Goal: Find specific page/section: Find specific page/section

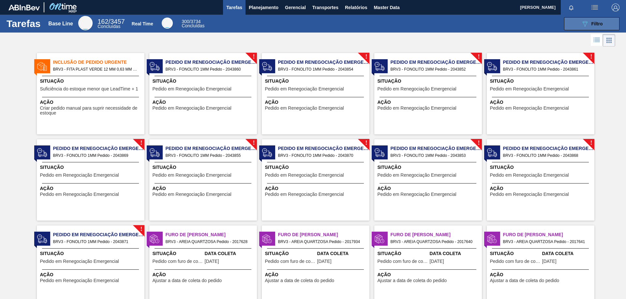
click at [604, 20] on button "089F7B8B-B2A5-4AFE-B5C0-19BA573D28AC Filtro" at bounding box center [591, 23] width 55 height 13
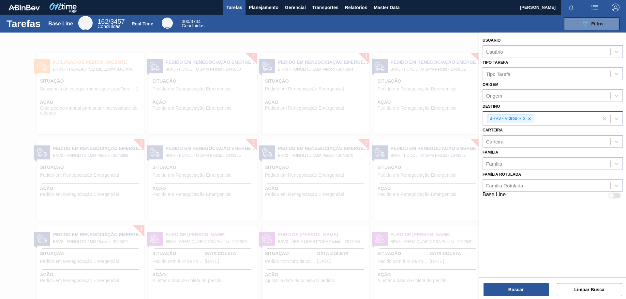
click at [531, 118] on div at bounding box center [529, 119] width 7 height 8
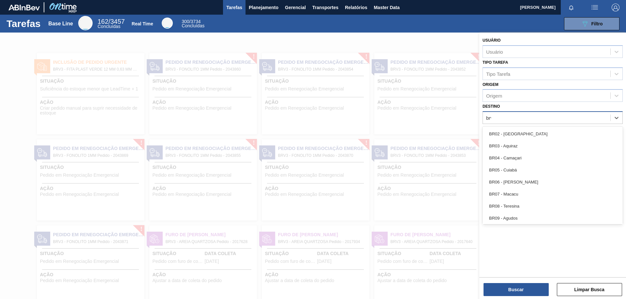
type input "brvc"
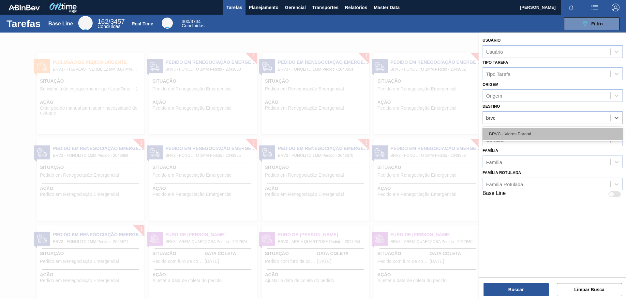
click at [533, 131] on div "BRVC - Vidros Paraná" at bounding box center [552, 134] width 140 height 12
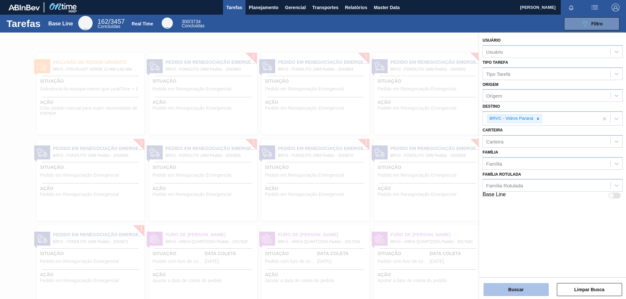
click at [521, 294] on button "Buscar" at bounding box center [515, 289] width 65 height 13
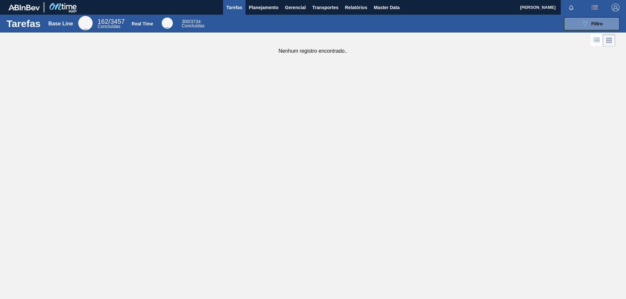
click at [167, 0] on html "Tarefas Planejamento Gerencial Transportes Relatórios Master Data [PERSON_NAME]…" at bounding box center [313, 0] width 626 height 0
